Goal: Task Accomplishment & Management: Use online tool/utility

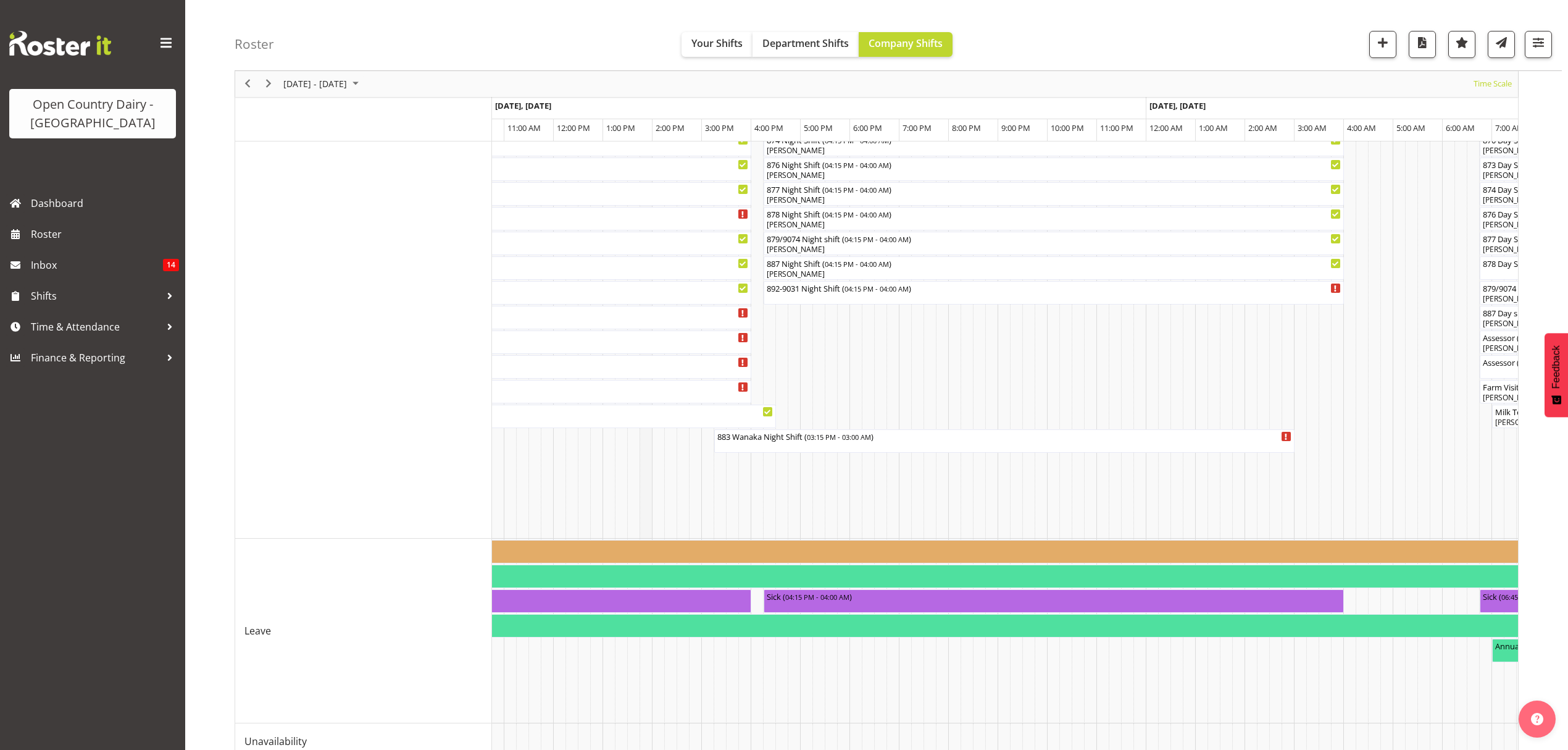
scroll to position [641, 0]
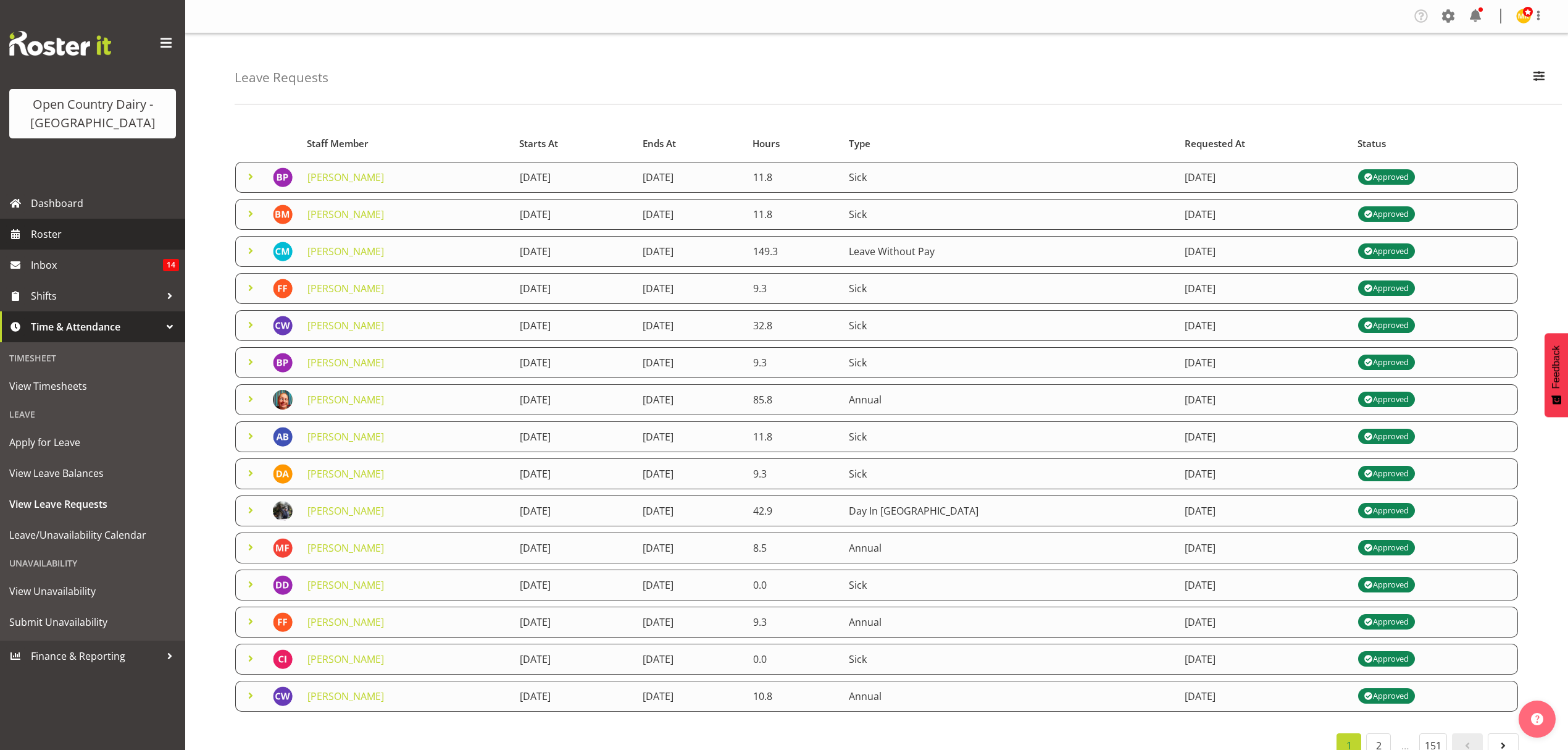
click at [71, 226] on span "Roster" at bounding box center [105, 234] width 148 height 18
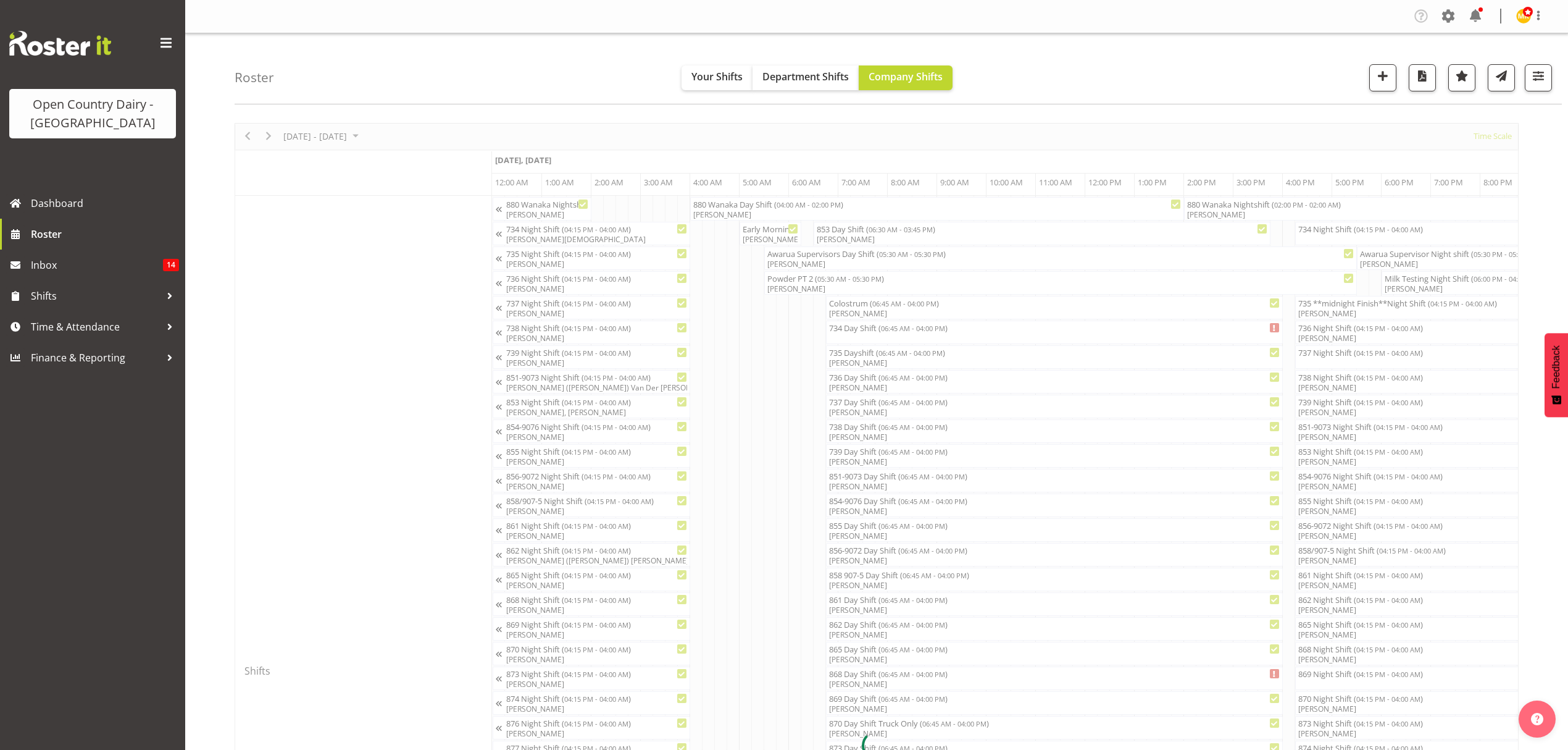
scroll to position [0, 2371]
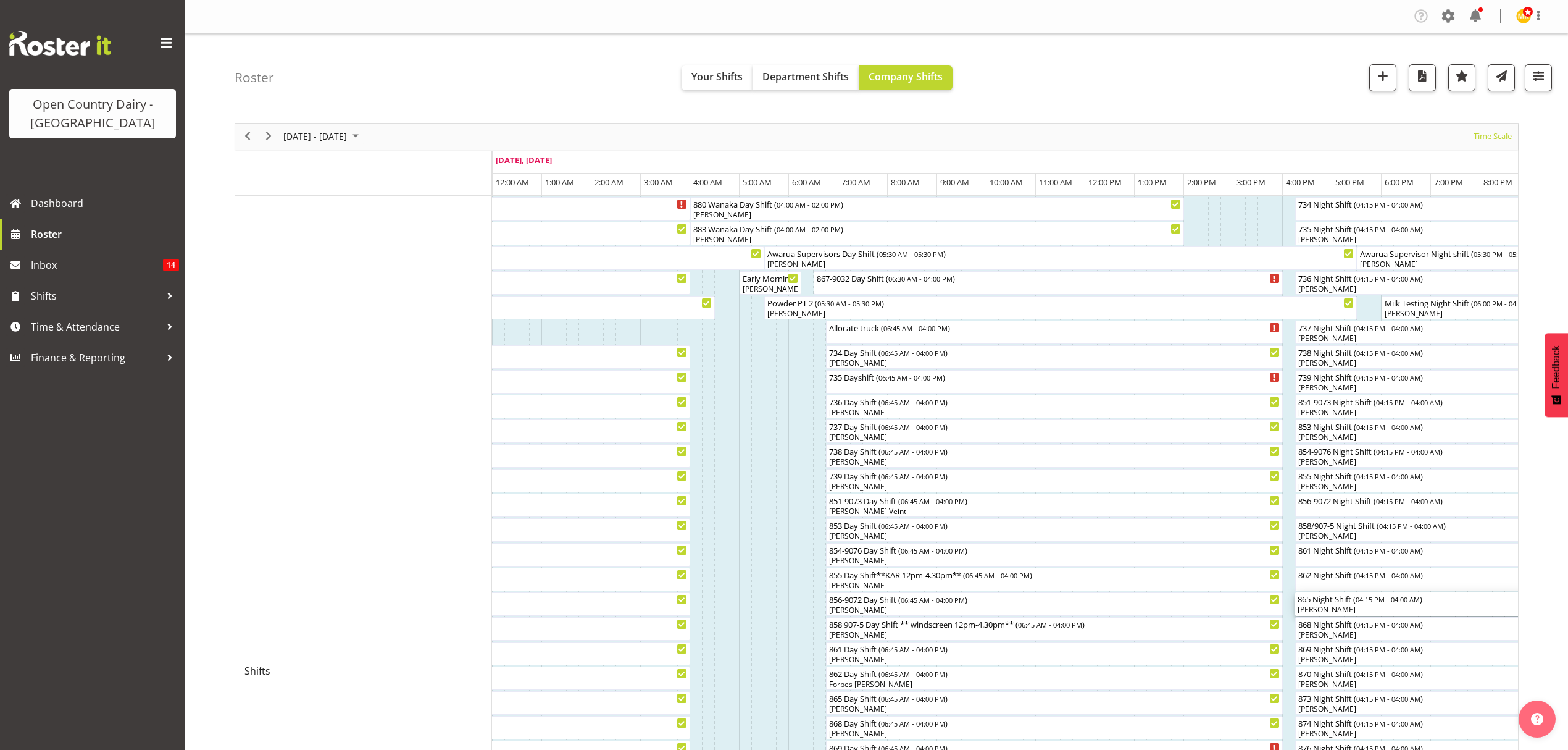
click at [1349, 599] on div "865 Night Shift ( 04:15 PM - 04:00 AM )" at bounding box center [1585, 599] width 575 height 13
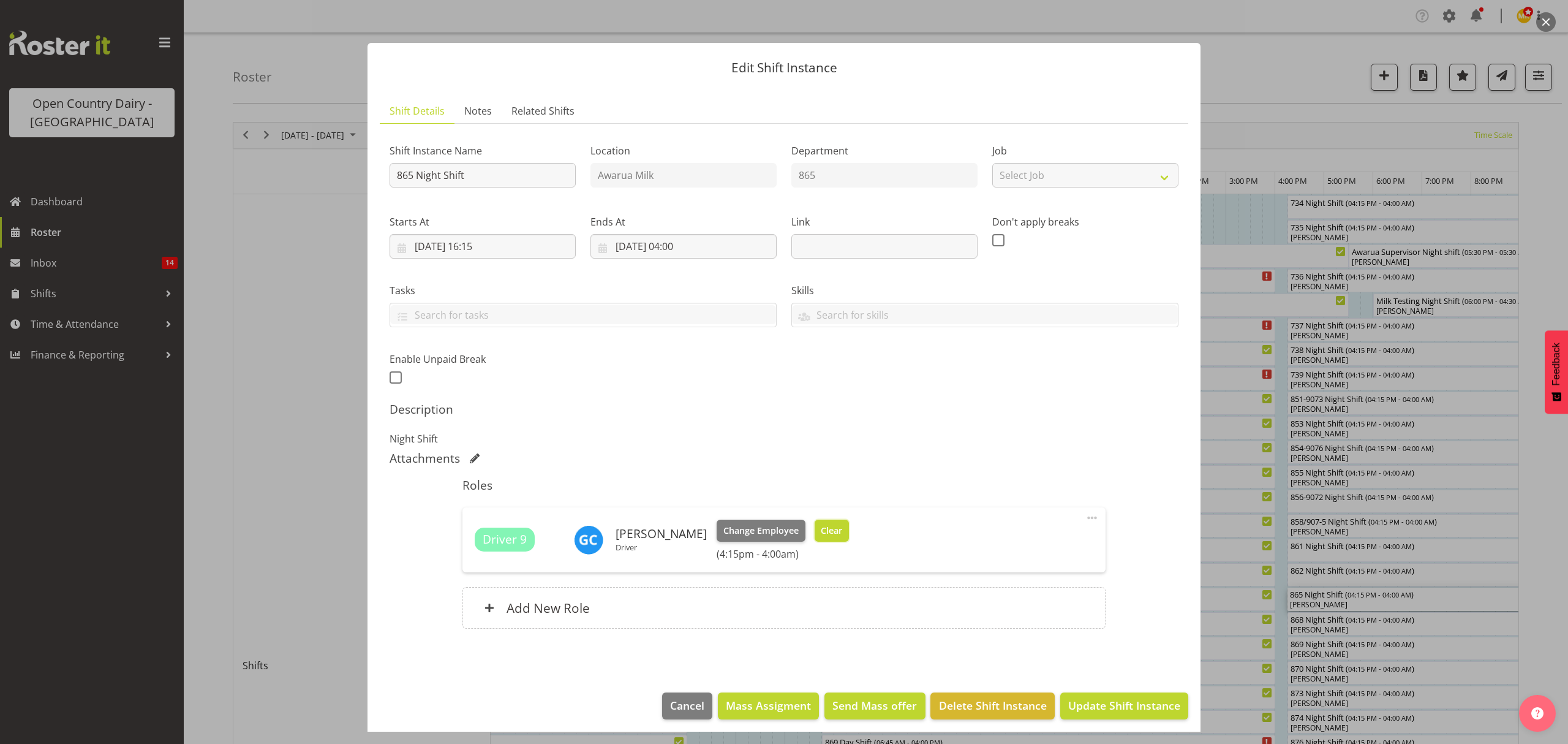
click at [840, 535] on span "Clear" at bounding box center [832, 530] width 21 height 13
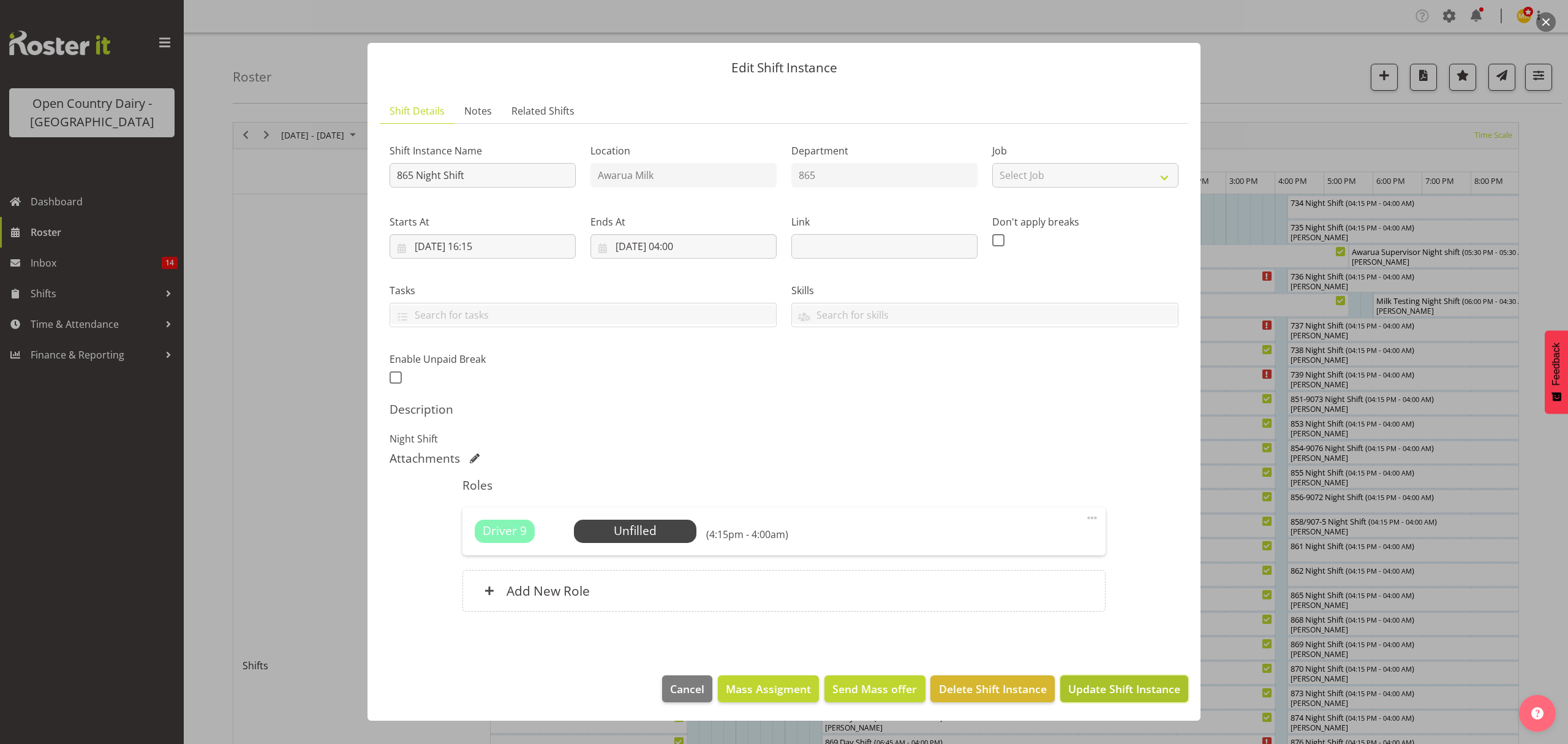
click at [1103, 689] on span "Update Shift Instance" at bounding box center [1124, 688] width 112 height 16
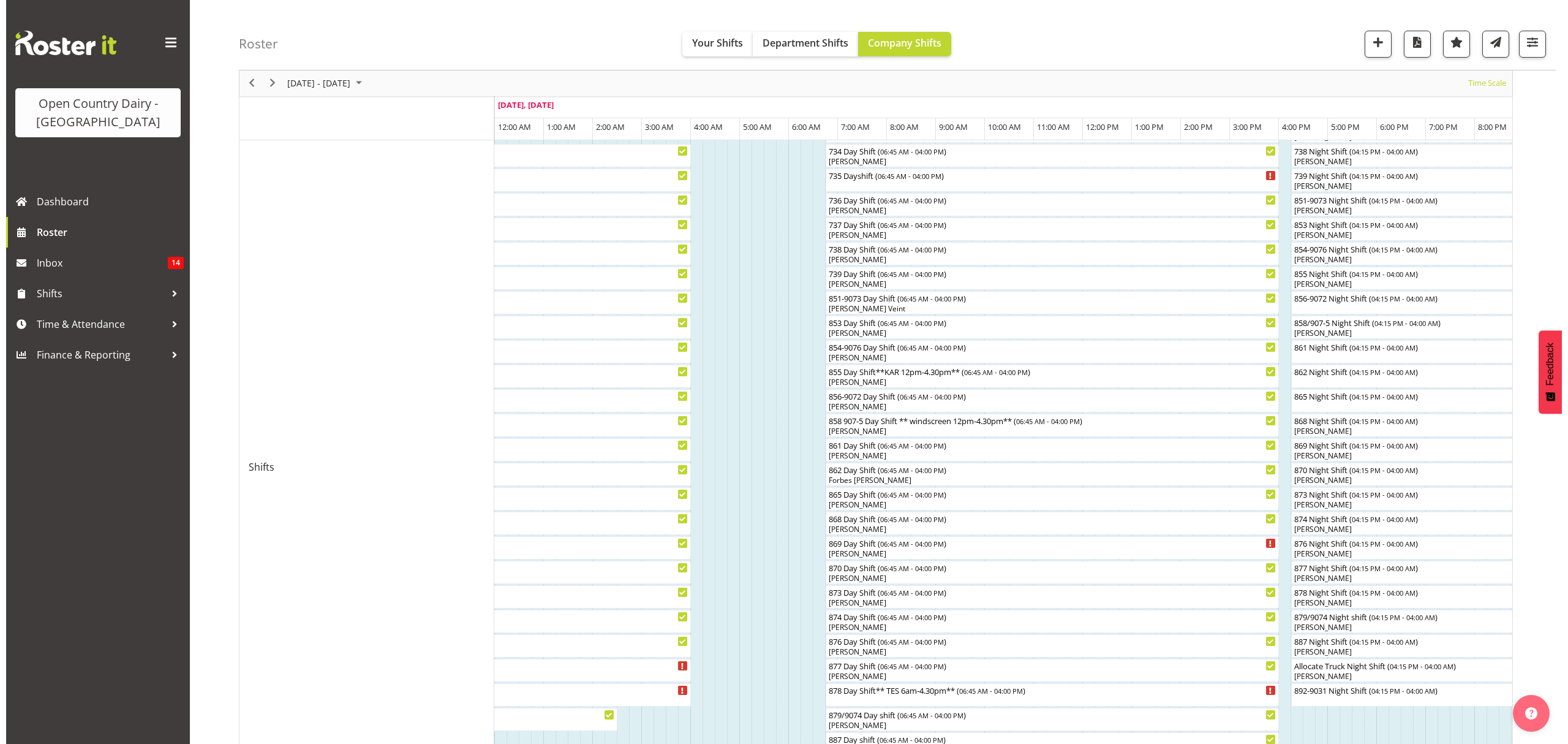
scroll to position [163, 0]
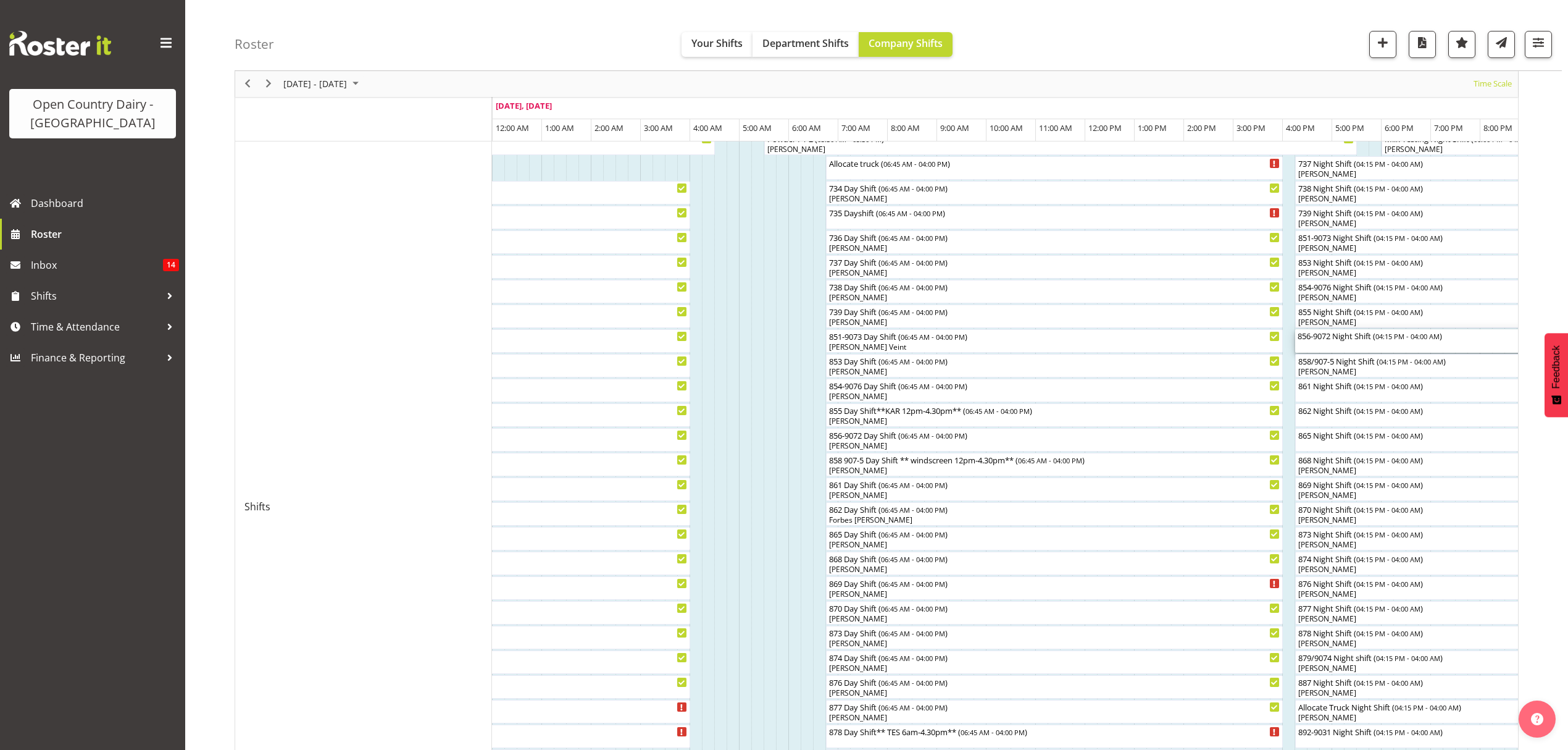
click at [1316, 341] on div "856-9072 Night Shift ( 04:15 PM - 04:00 AM )" at bounding box center [1585, 336] width 575 height 13
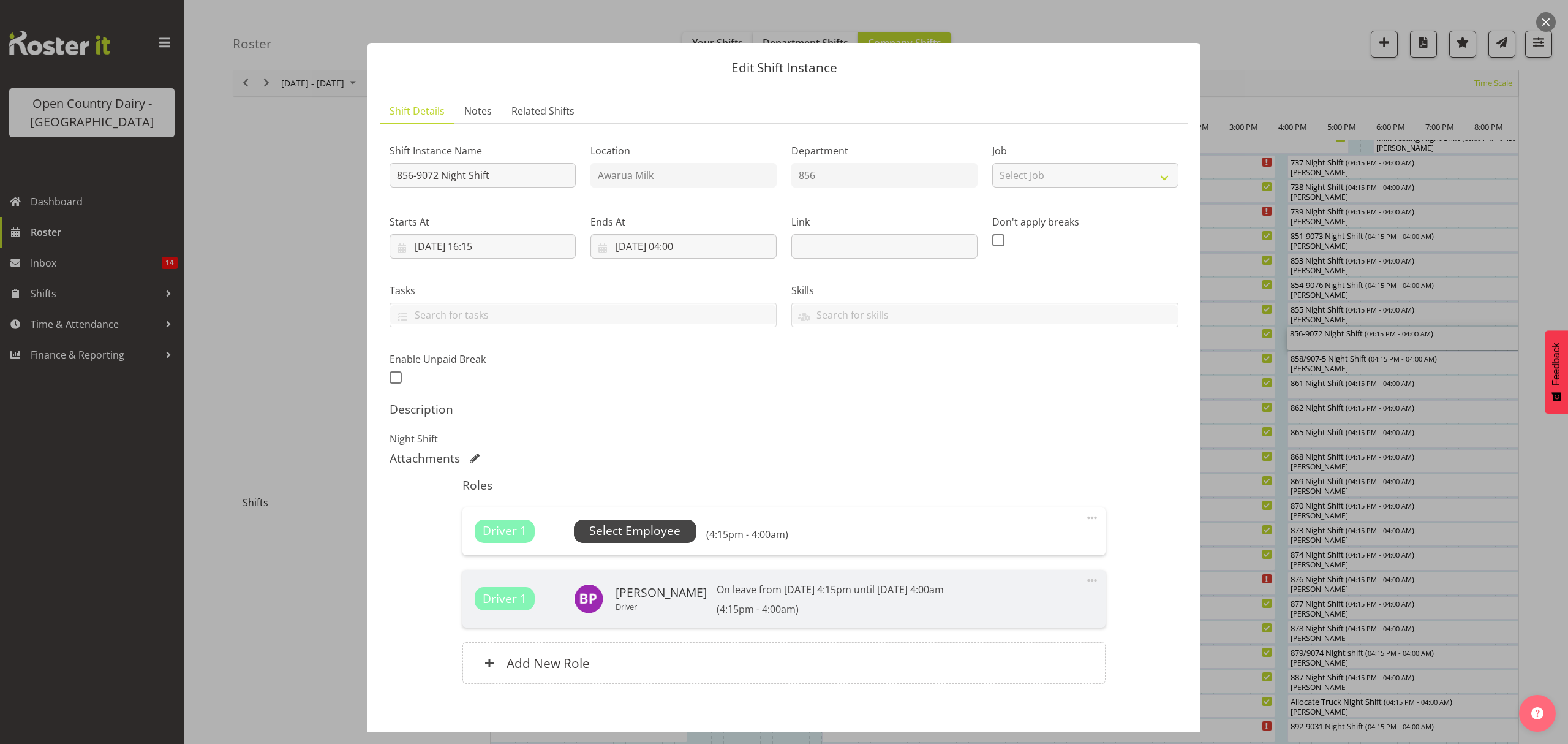
click at [620, 523] on span "Select Employee" at bounding box center [635, 531] width 92 height 18
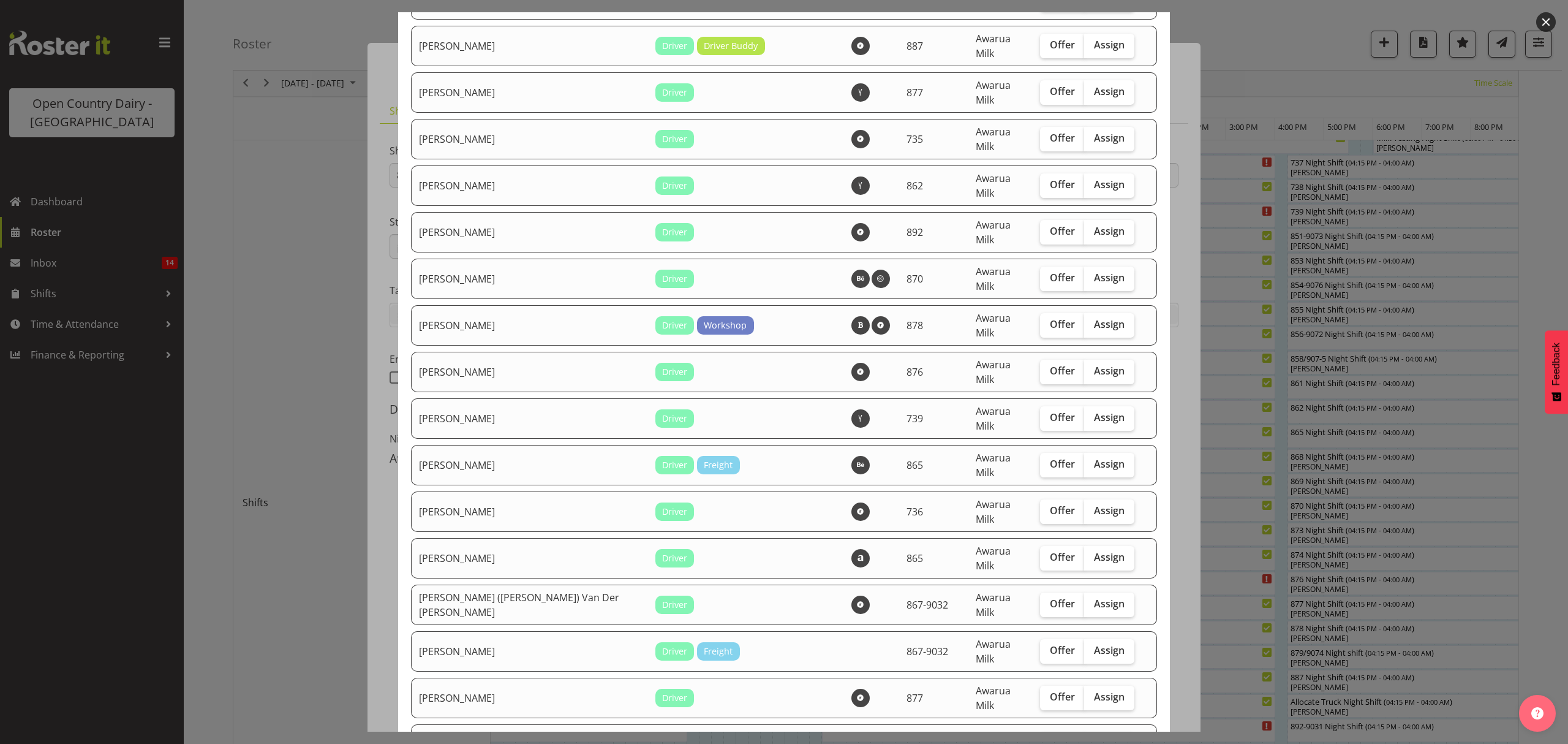
scroll to position [571, 0]
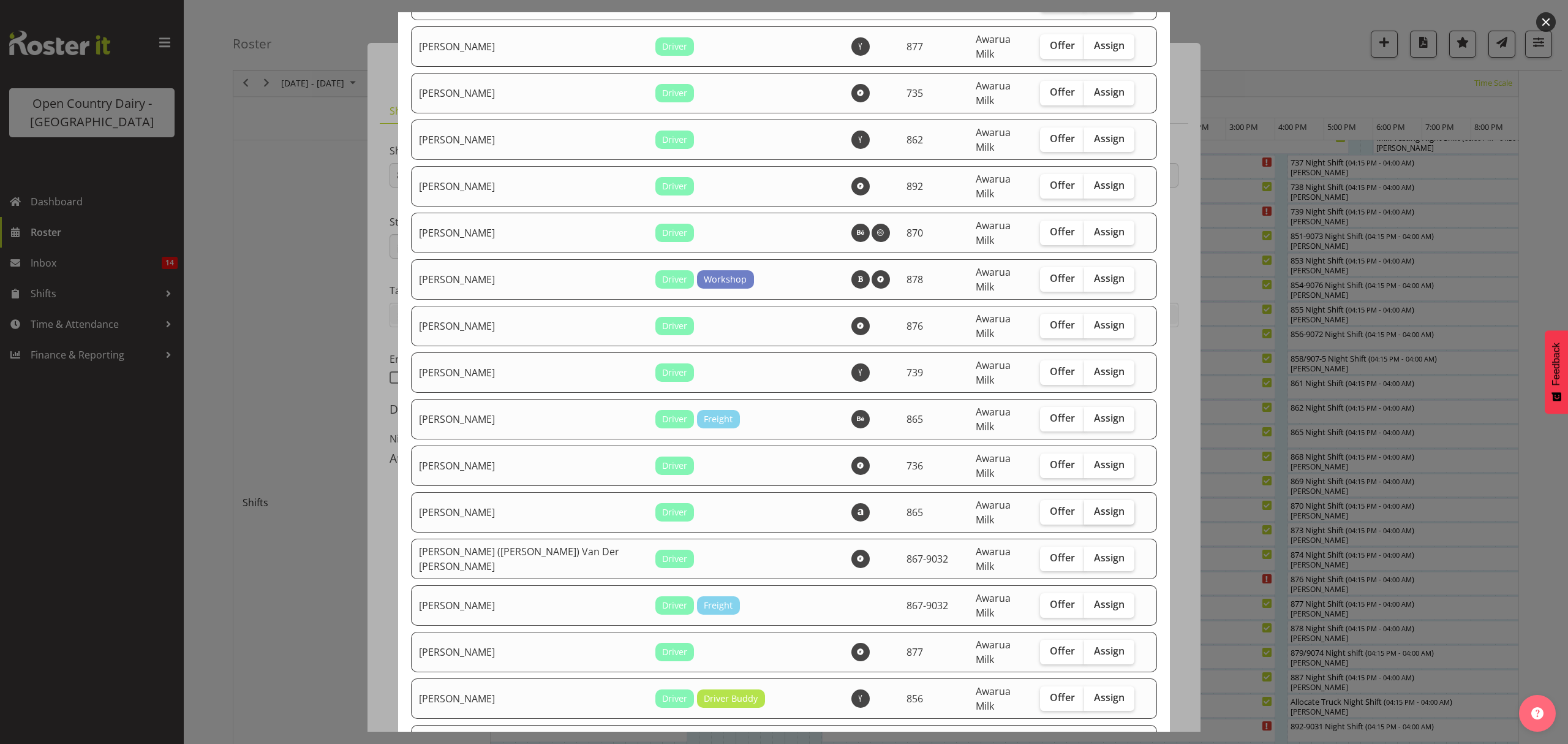
click at [1103, 500] on label "Assign" at bounding box center [1110, 512] width 50 height 24
click at [1092, 508] on input "Assign" at bounding box center [1088, 511] width 8 height 8
checkbox input "true"
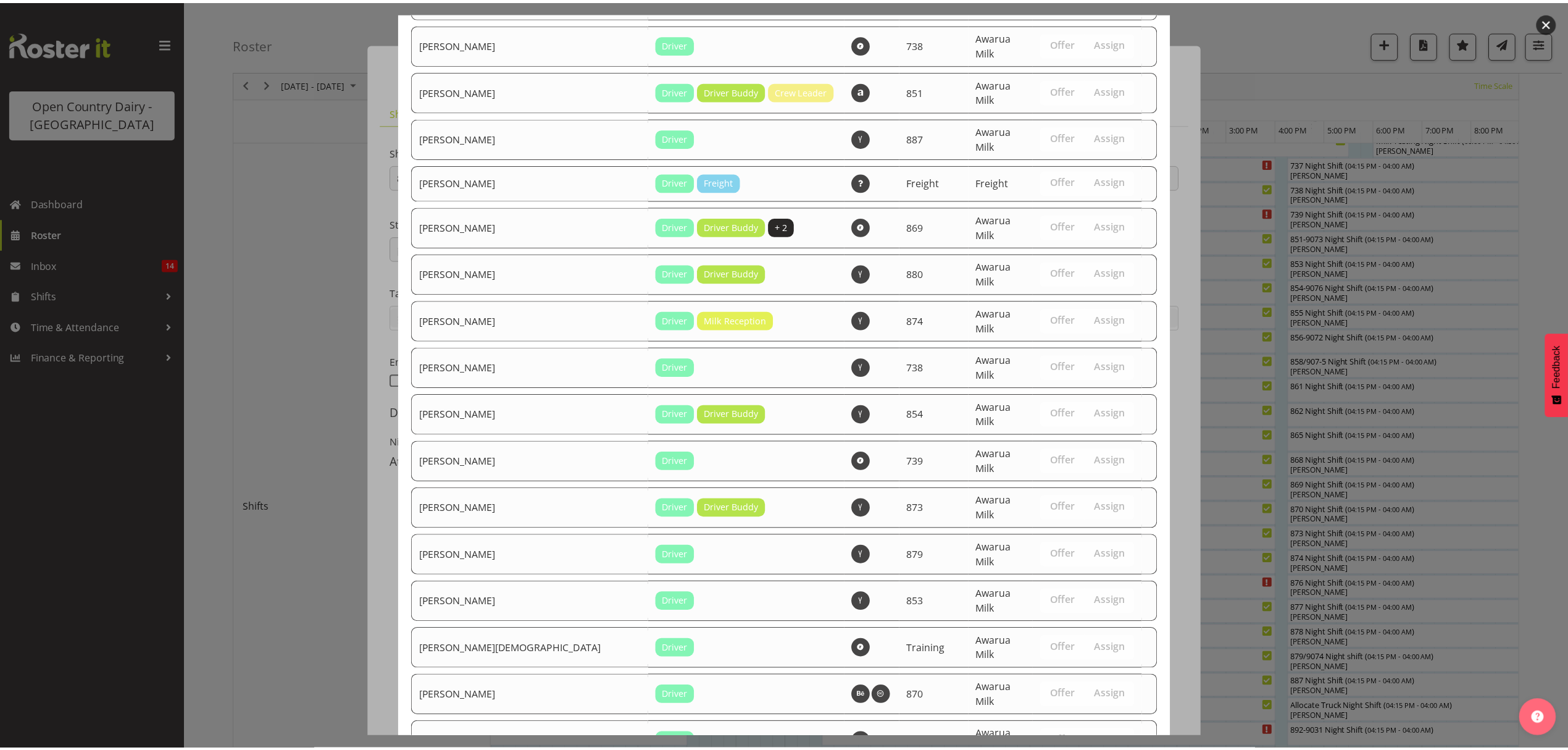
scroll to position [1613, 0]
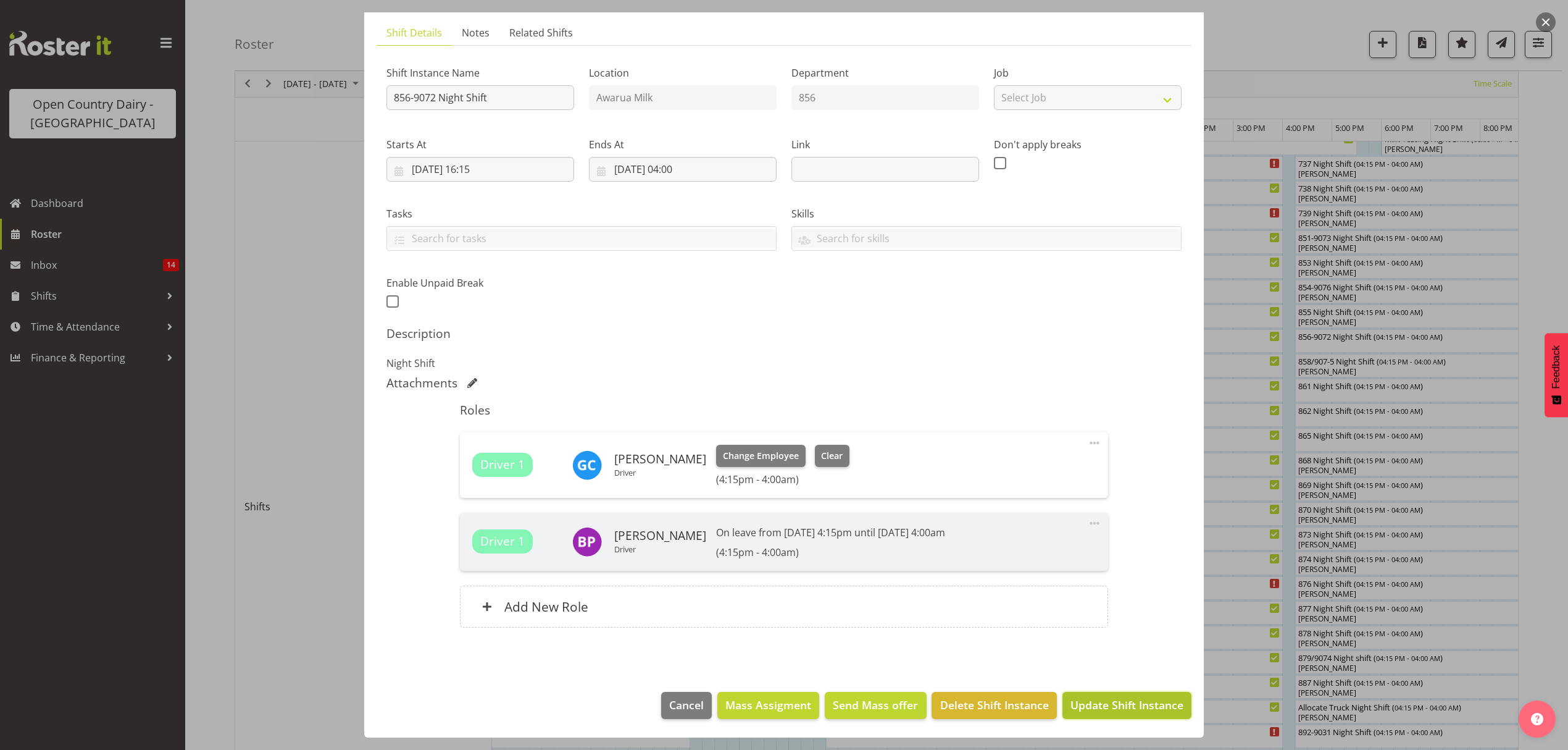
click at [1105, 695] on button "Update Shift Instance" at bounding box center [1127, 705] width 129 height 27
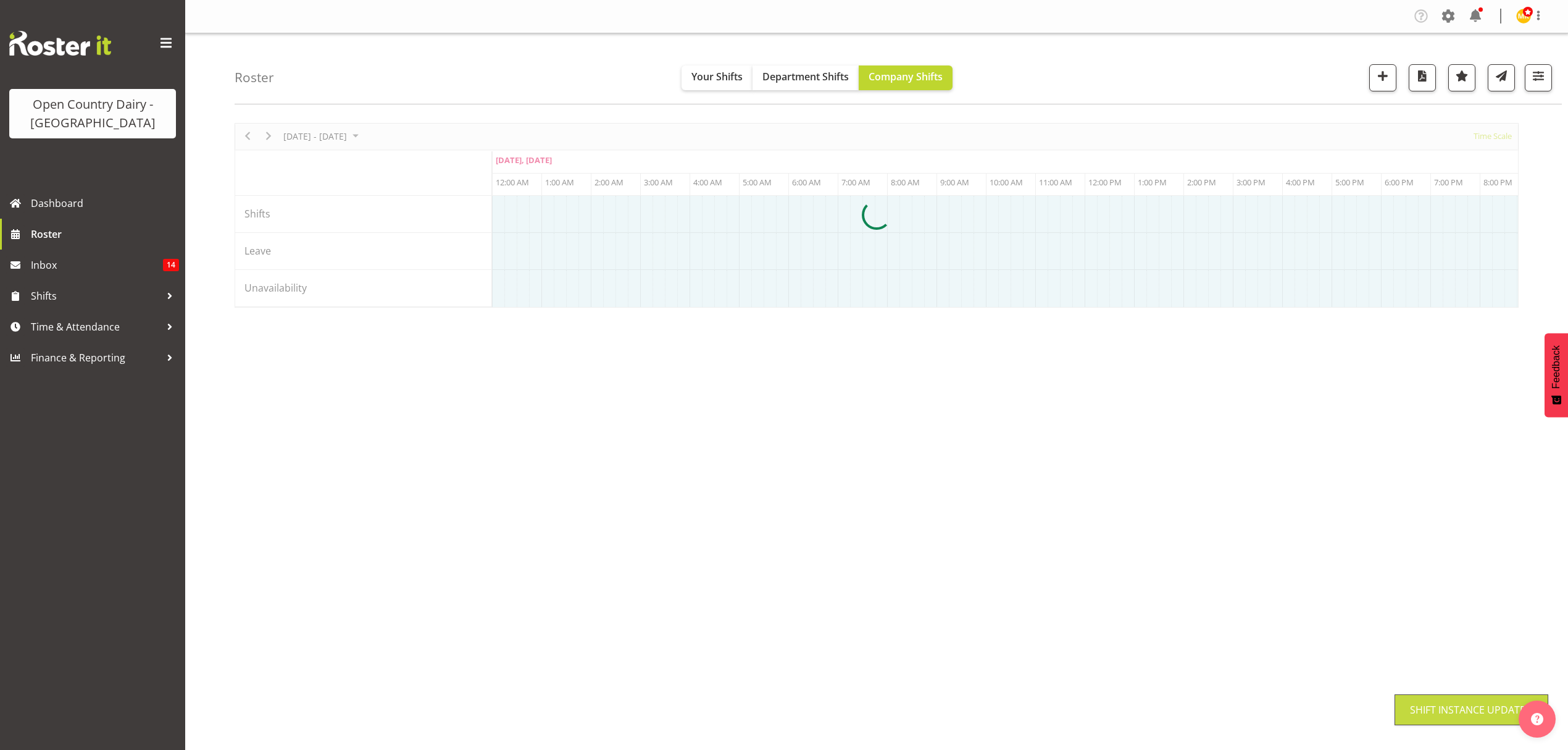
scroll to position [0, 0]
